Goal: Information Seeking & Learning: Learn about a topic

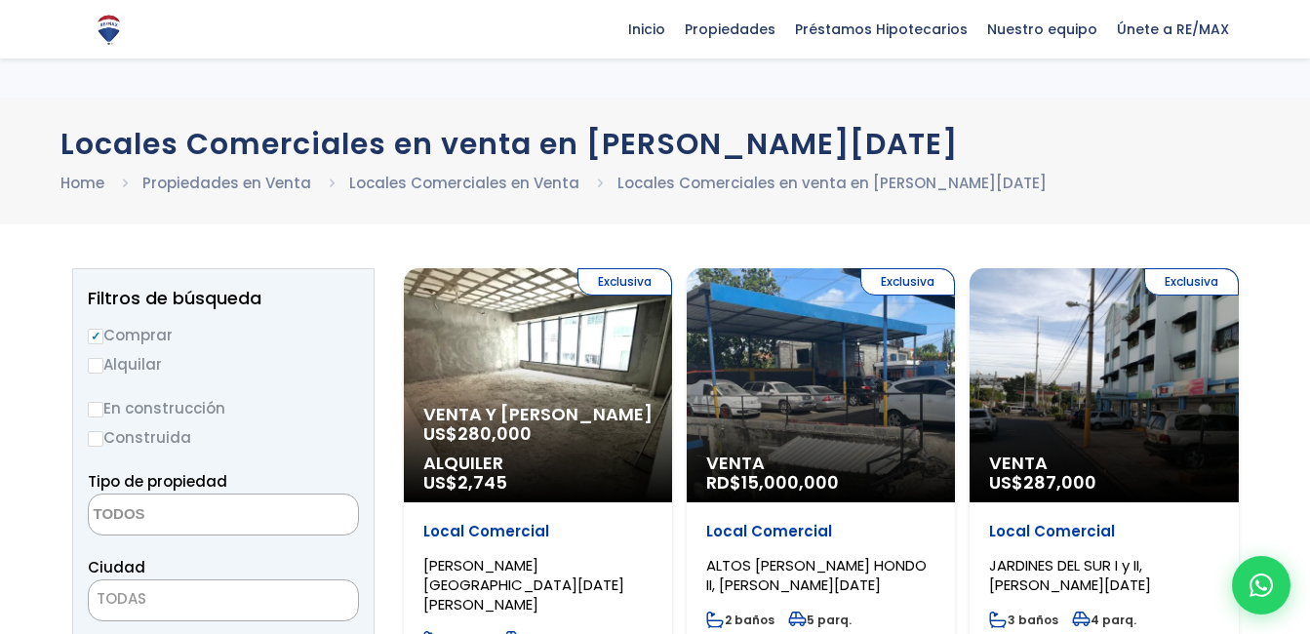
select select
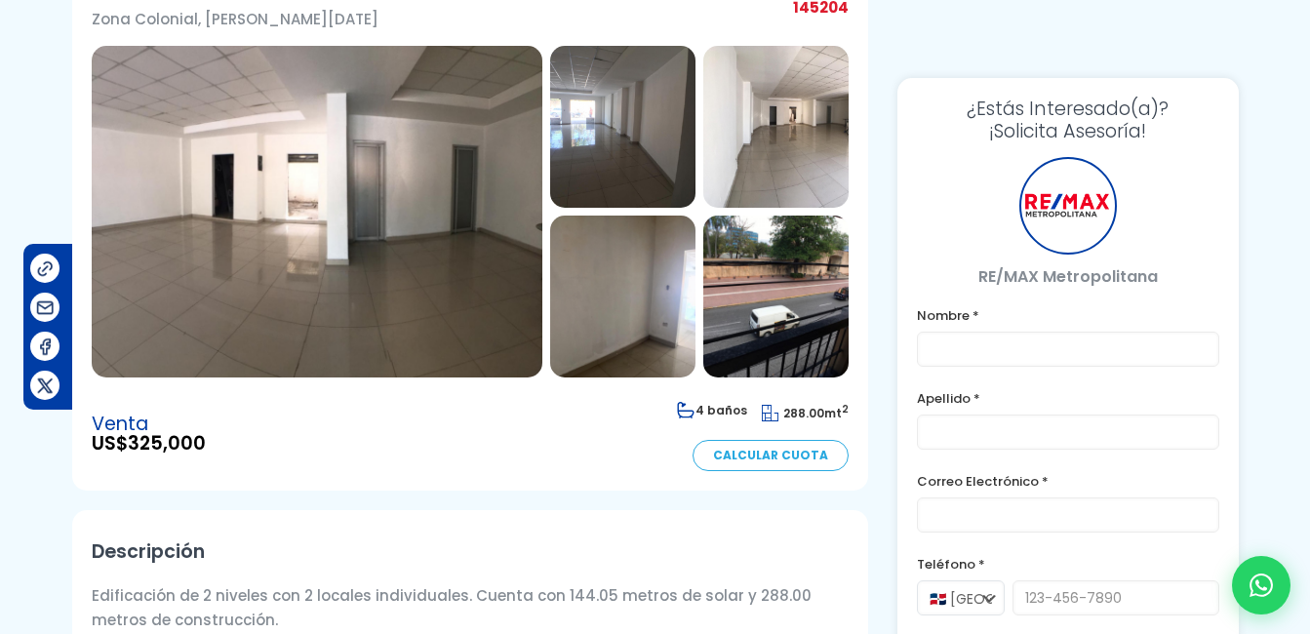
scroll to position [195, 0]
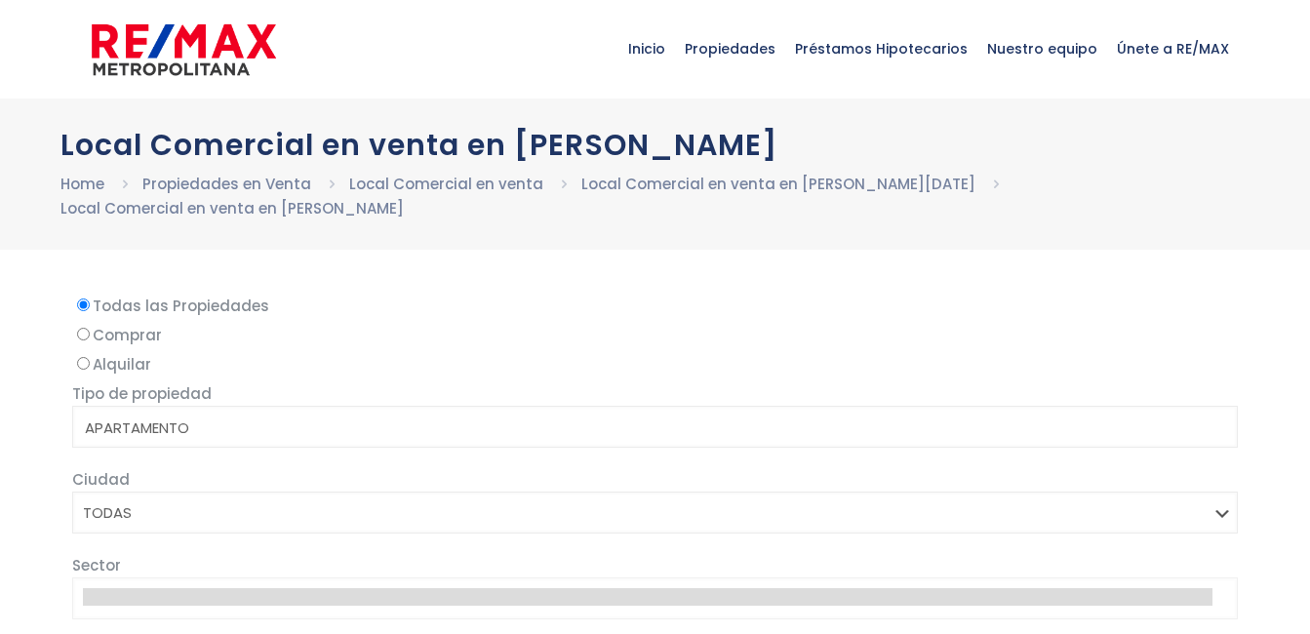
select select
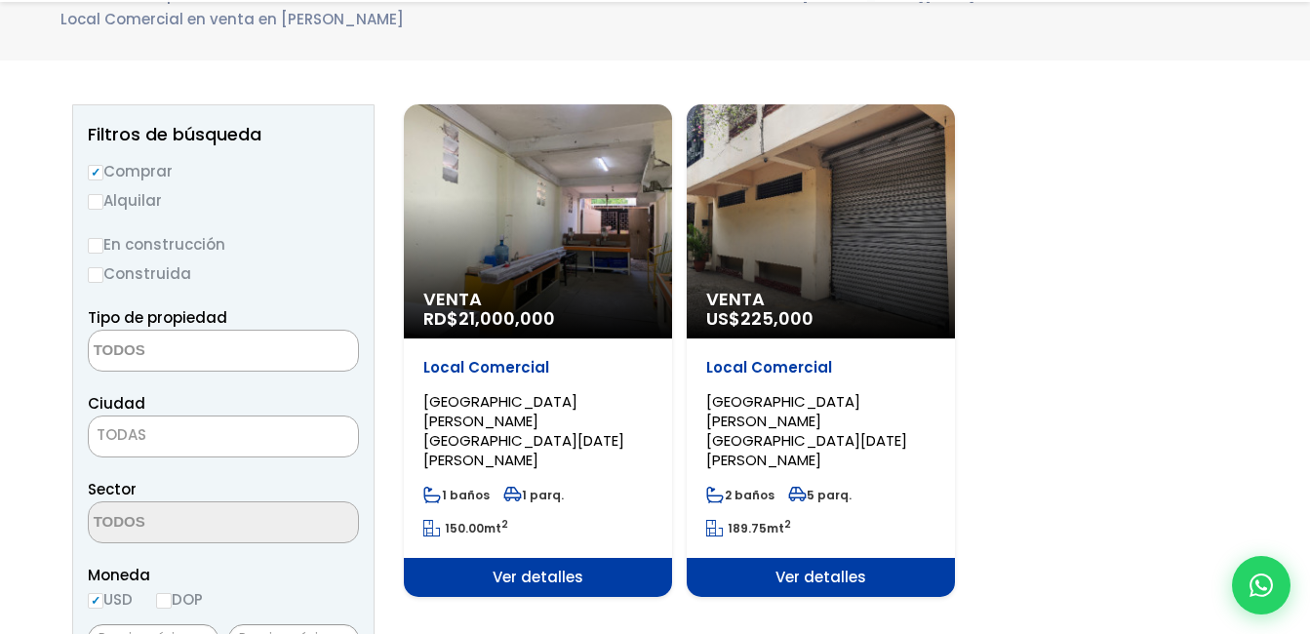
scroll to position [195, 0]
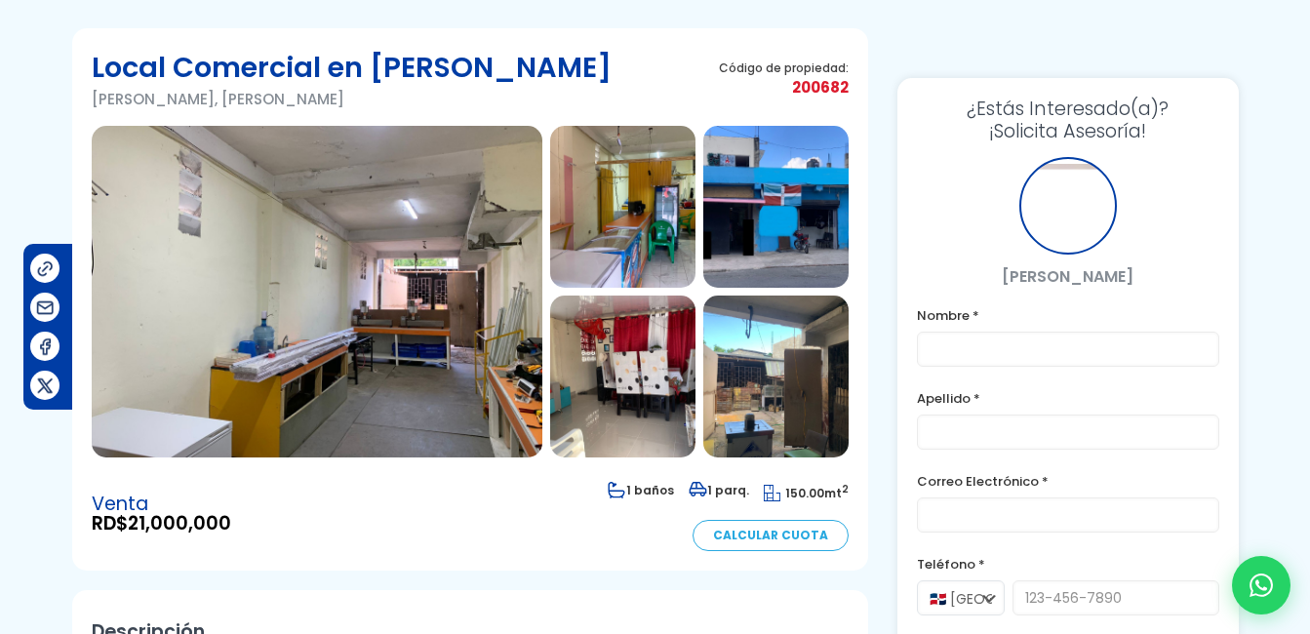
scroll to position [98, 0]
